Goal: Find specific page/section: Find specific page/section

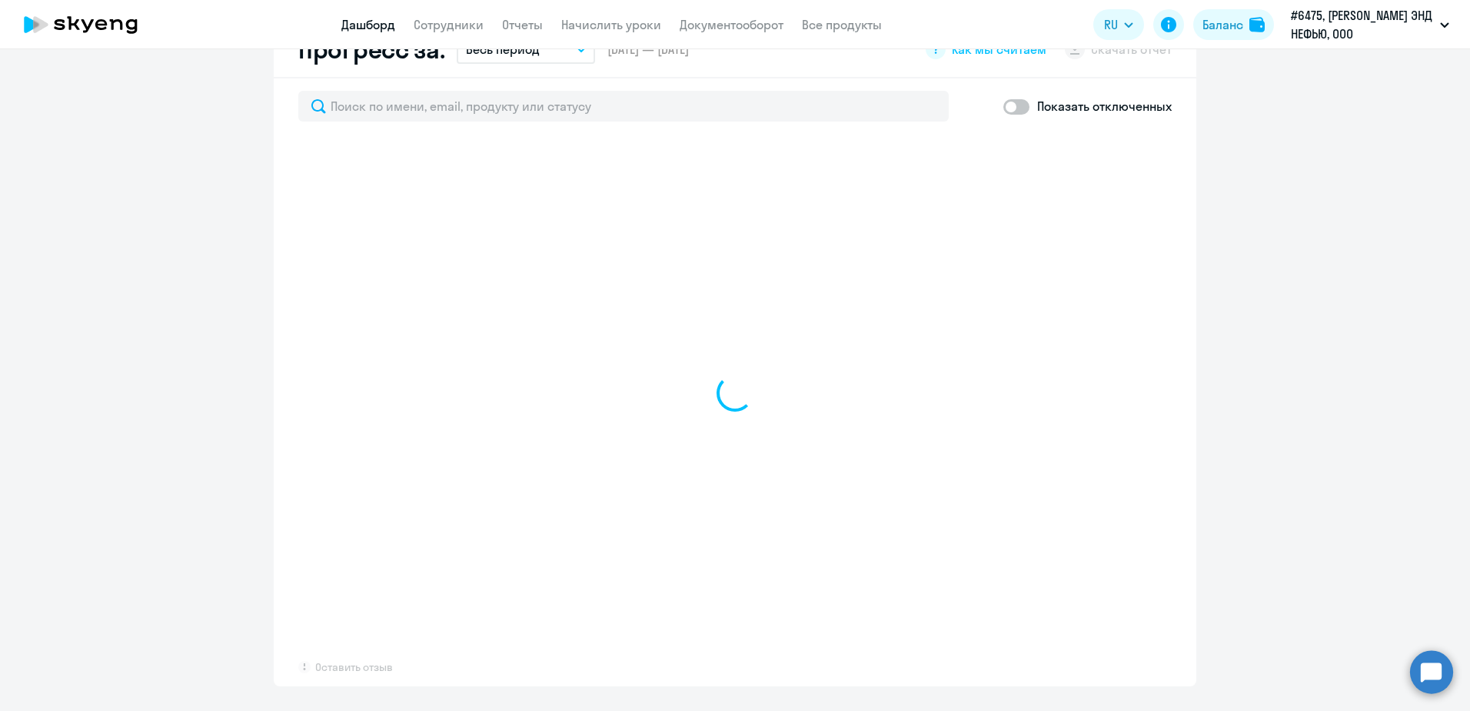
select select "30"
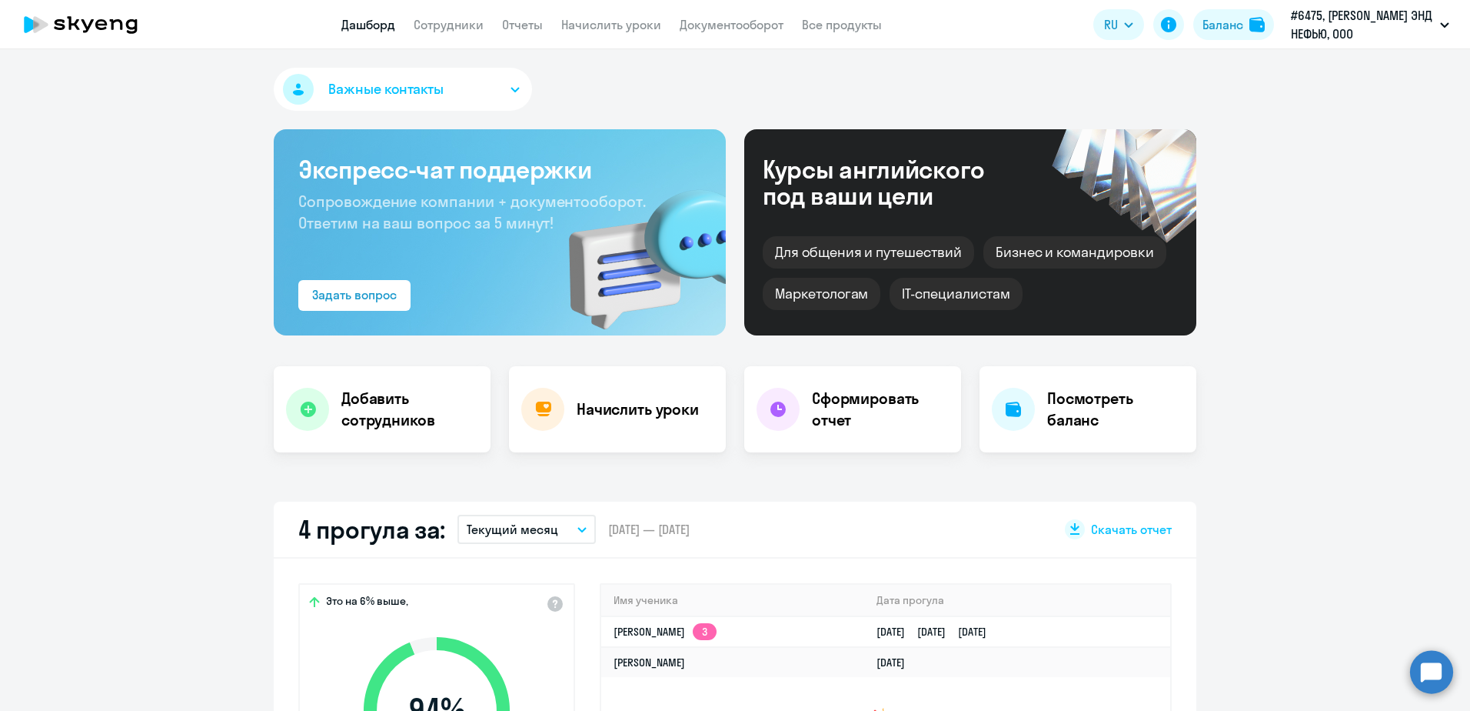
click at [453, 33] on app-menu-item-link "Сотрудники" at bounding box center [449, 24] width 70 height 19
click at [452, 32] on link "Сотрудники" at bounding box center [449, 24] width 70 height 15
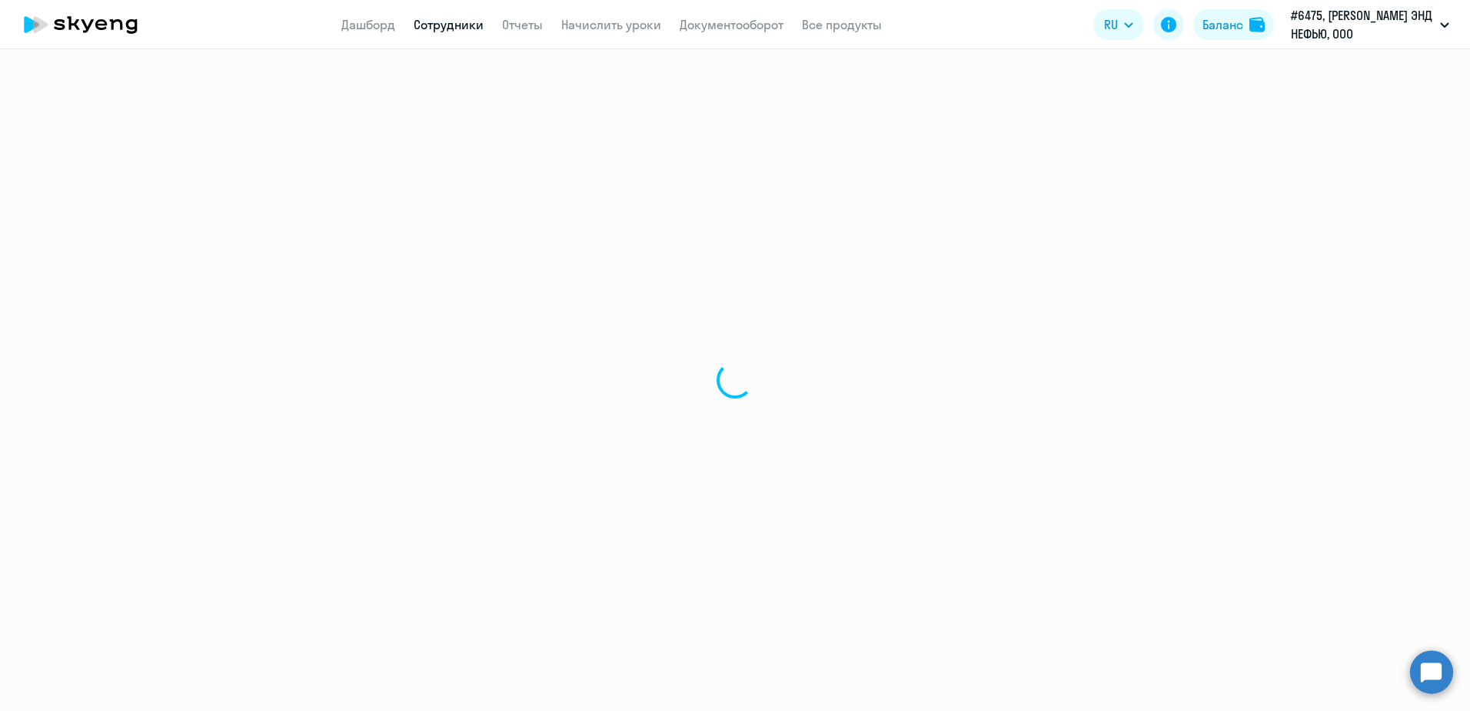
select select "30"
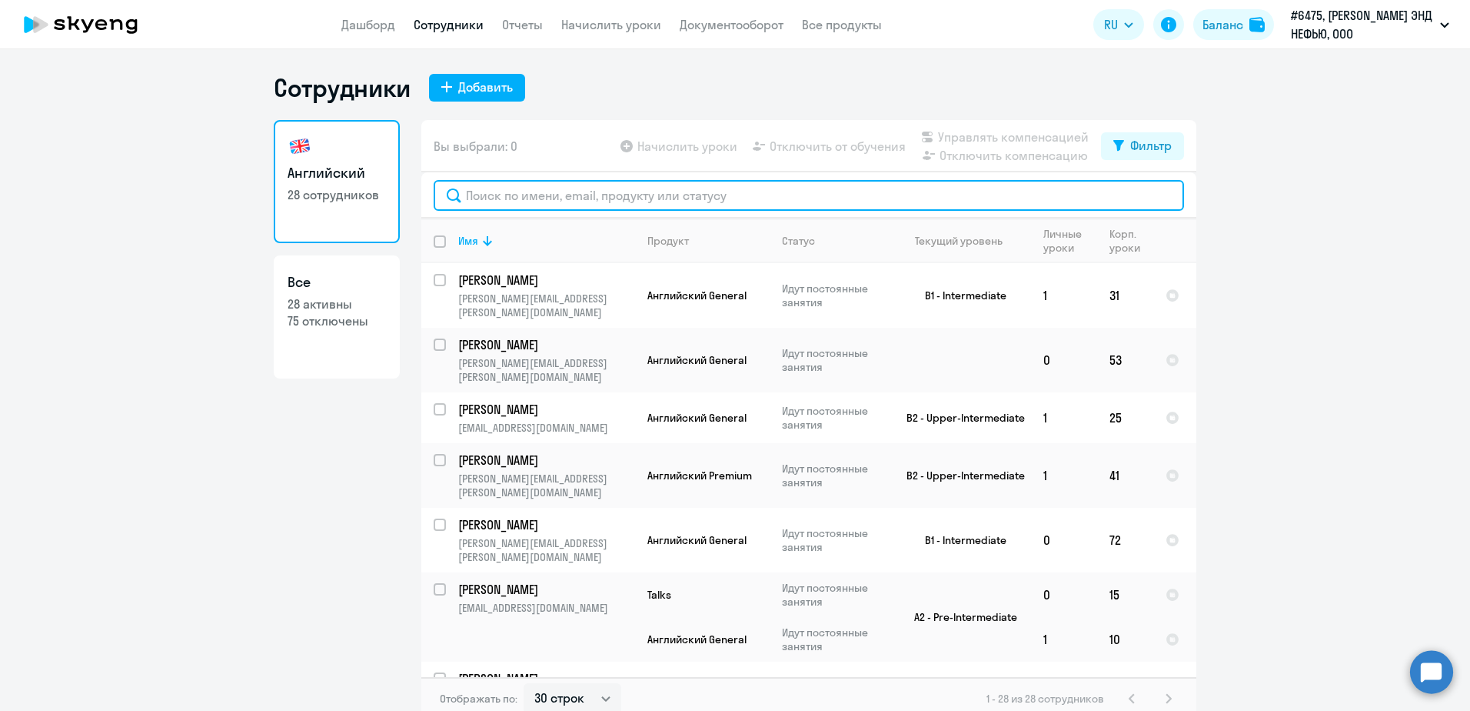
click at [515, 200] on input "text" at bounding box center [809, 195] width 751 height 31
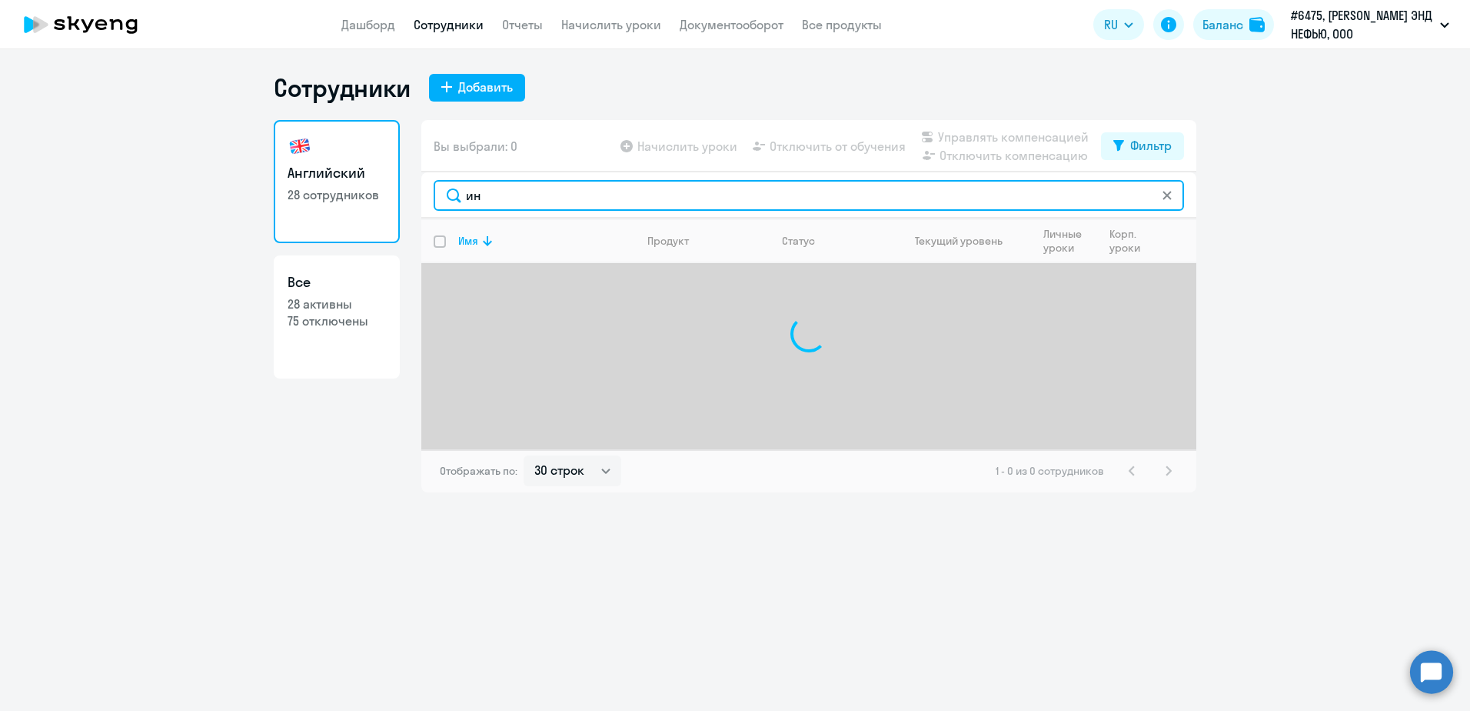
type input "и"
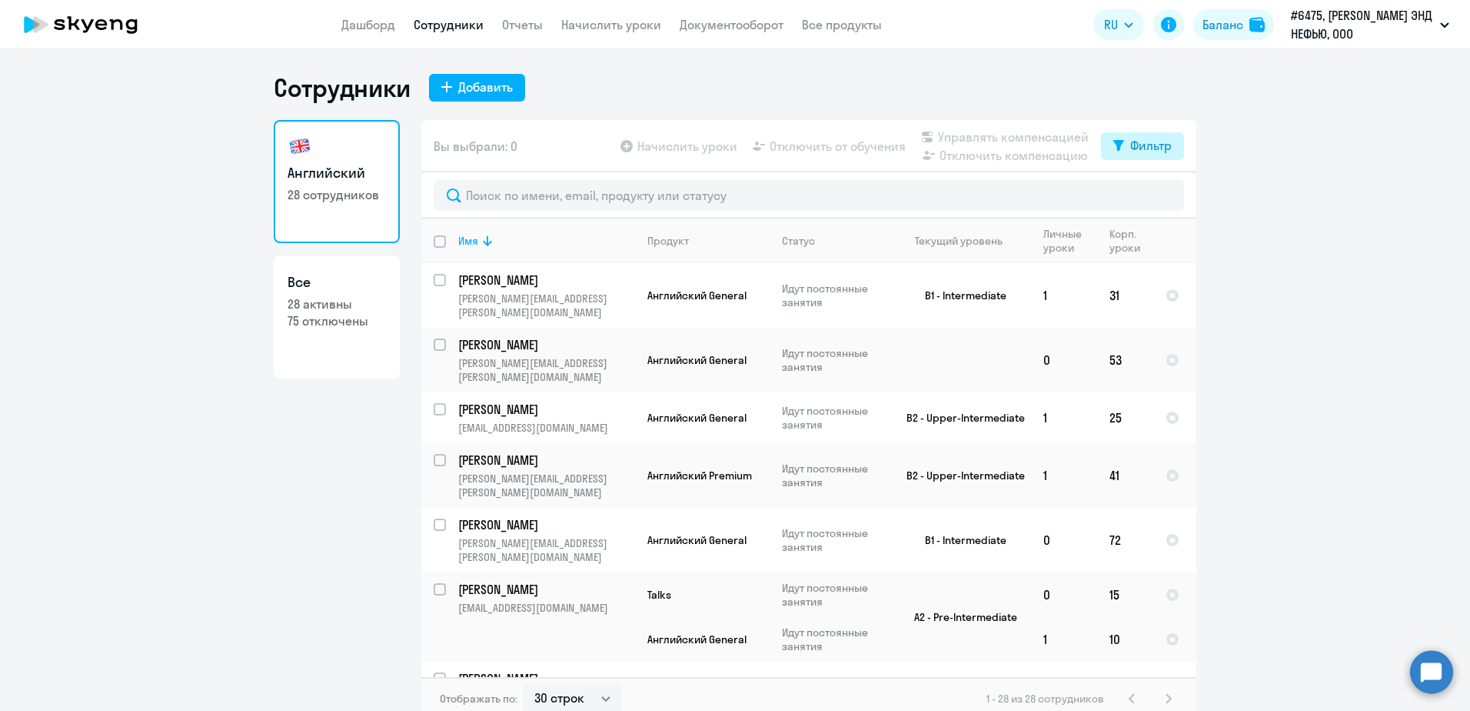
click at [1117, 155] on button "Фильтр" at bounding box center [1142, 146] width 83 height 28
click at [1164, 199] on span at bounding box center [1153, 195] width 26 height 15
click at [1140, 196] on input "checkbox" at bounding box center [1140, 195] width 1 height 1
checkbox input "true"
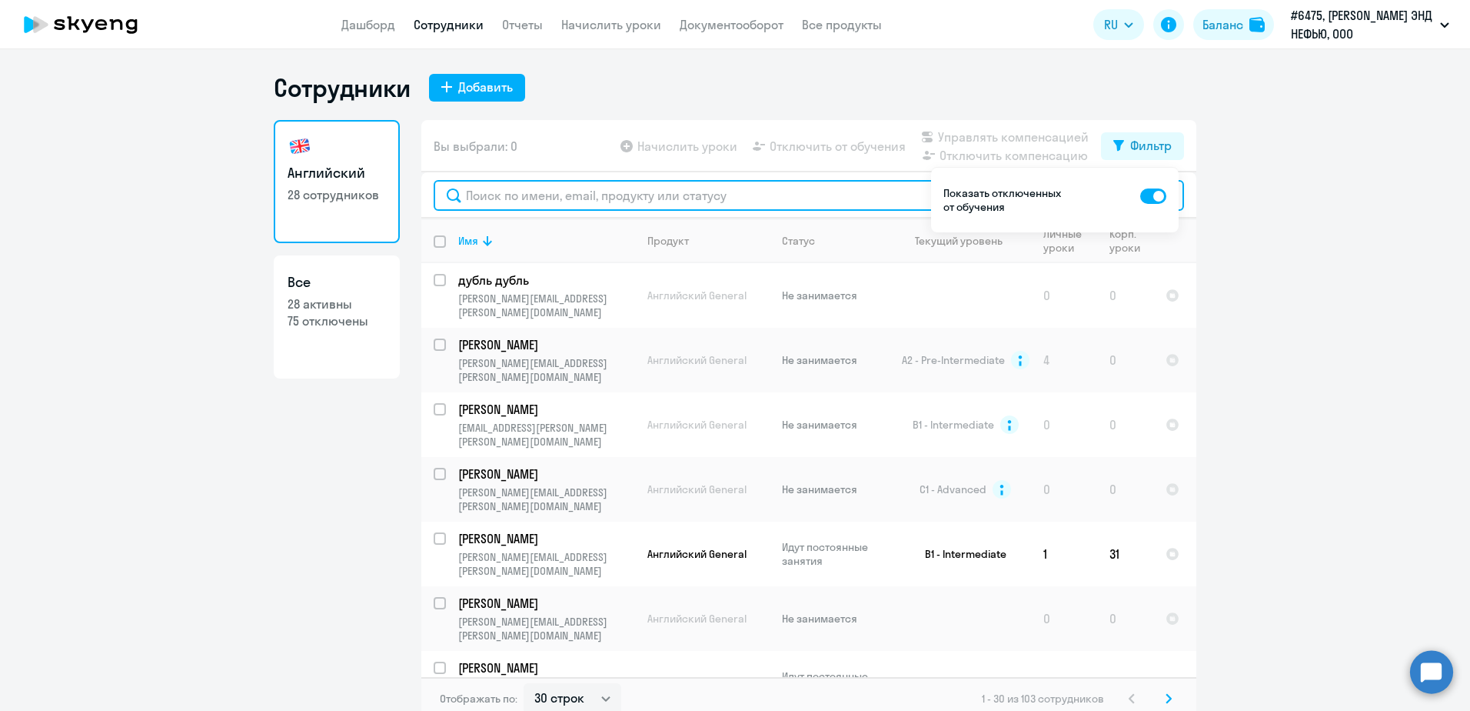
click at [484, 198] on input "text" at bounding box center [809, 195] width 751 height 31
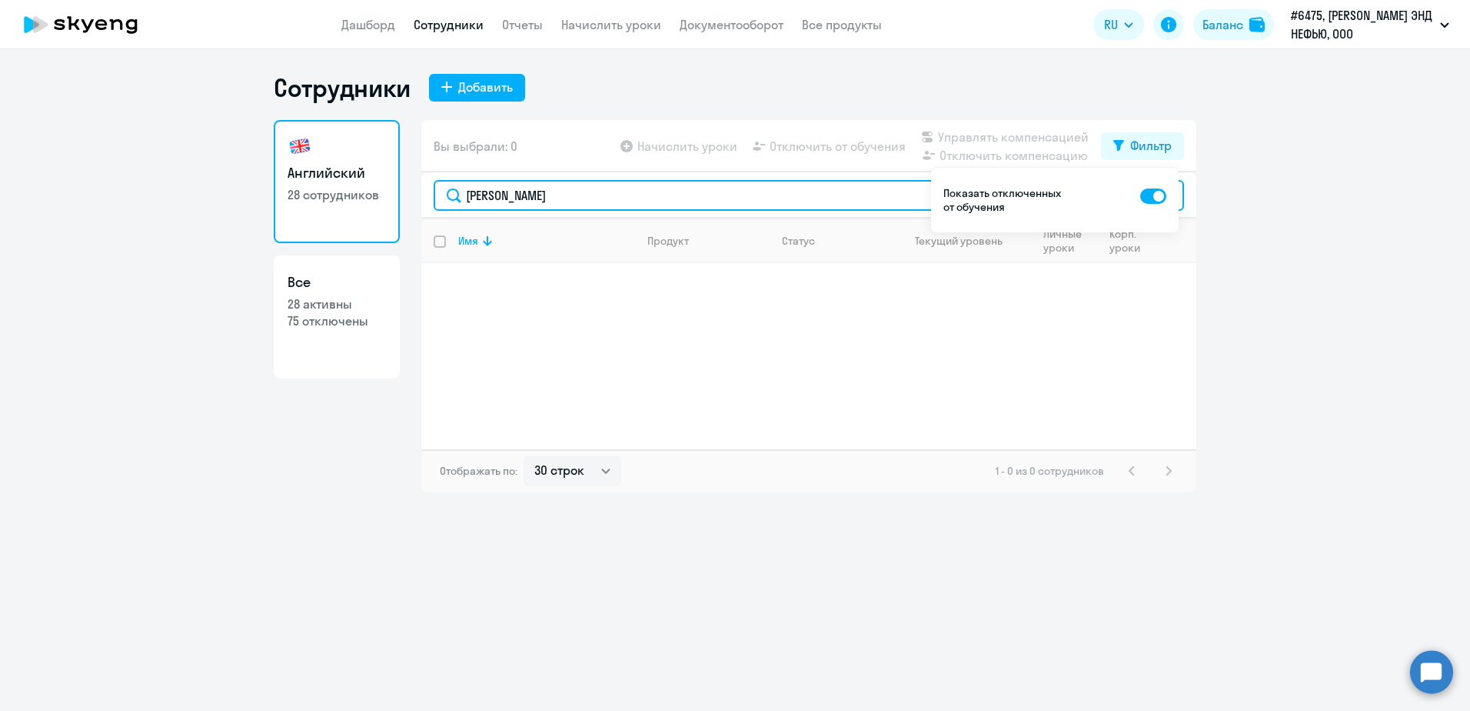
type input "[PERSON_NAME]"
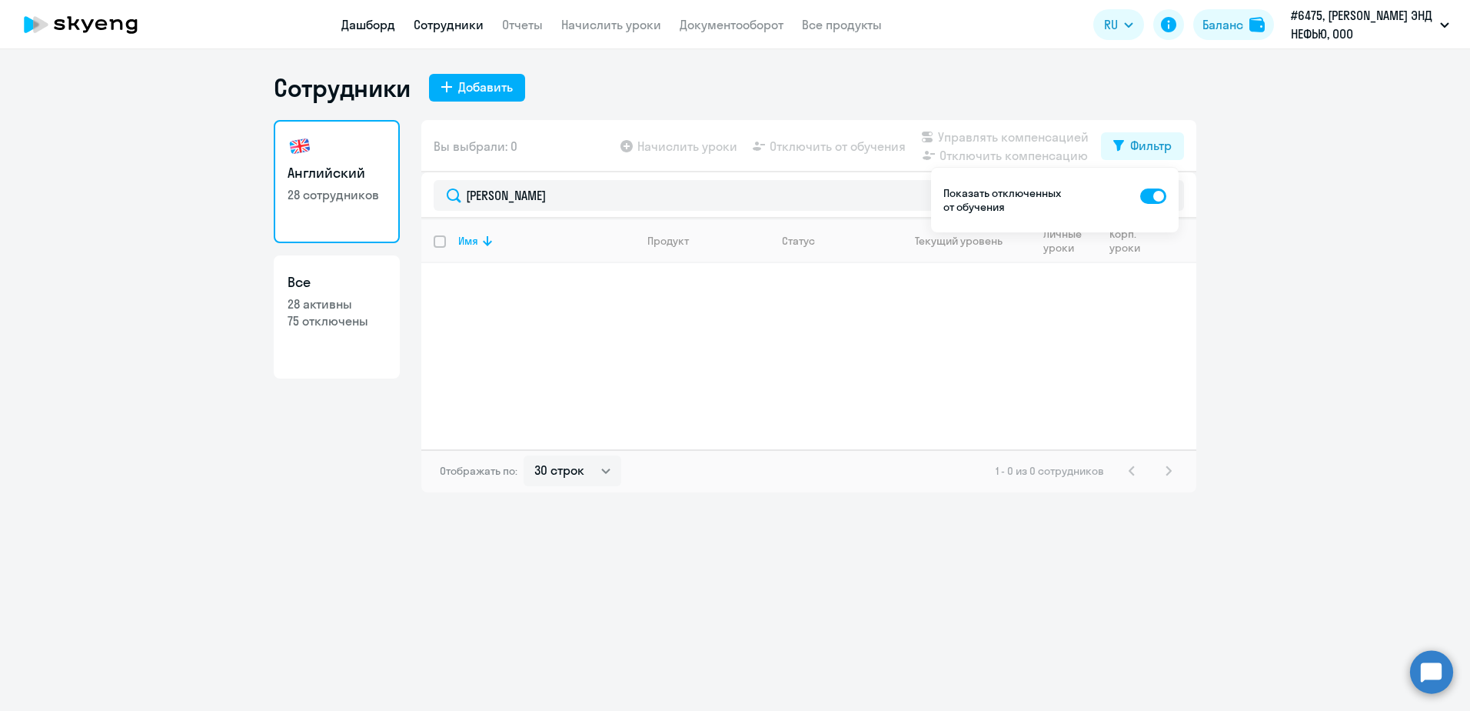
click at [374, 22] on link "Дашборд" at bounding box center [368, 24] width 54 height 15
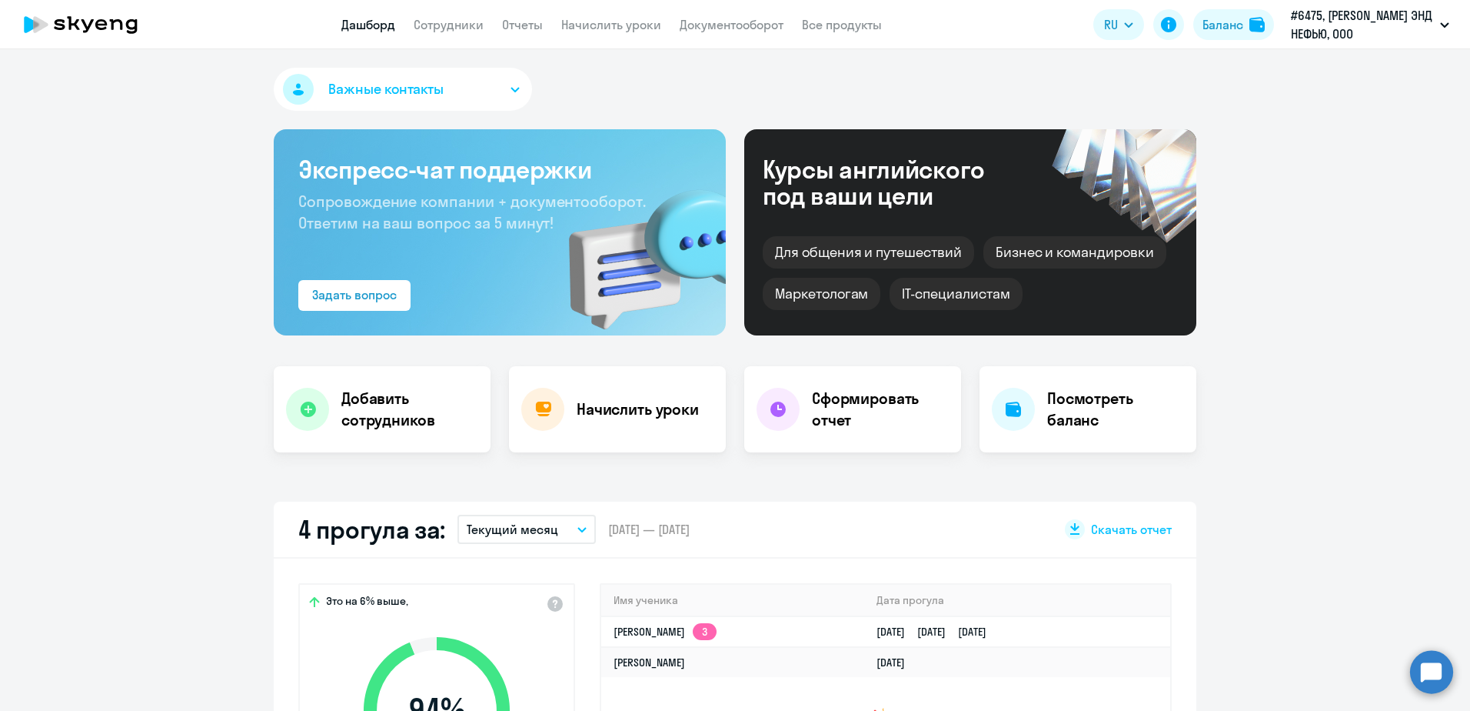
select select "30"
click at [619, 30] on link "Начислить уроки" at bounding box center [611, 24] width 100 height 15
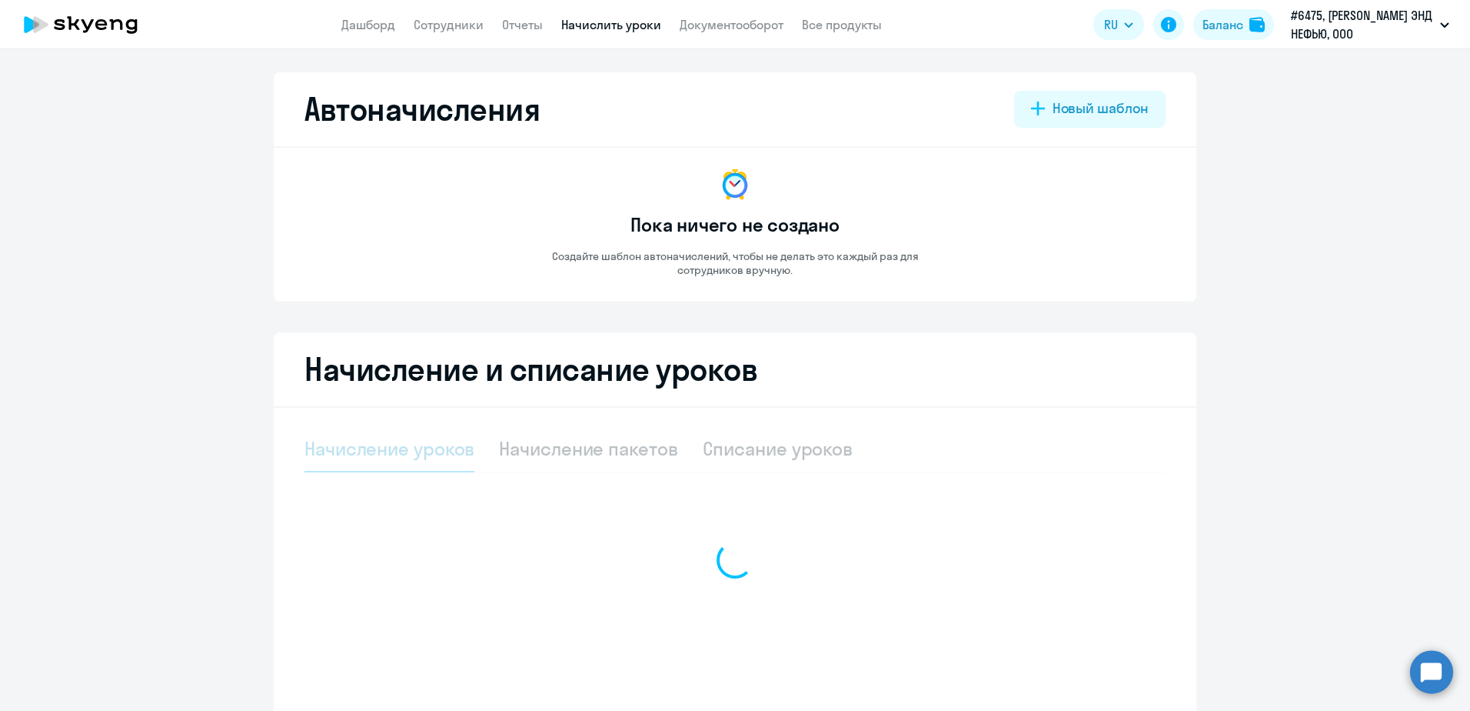
select select "10"
